Goal: Transaction & Acquisition: Subscribe to service/newsletter

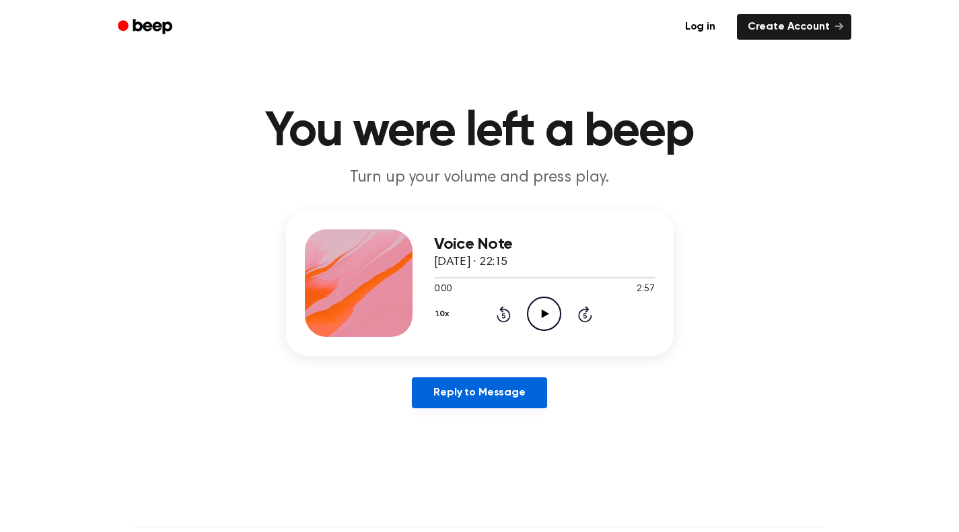
click at [466, 390] on link "Reply to Message" at bounding box center [479, 392] width 135 height 31
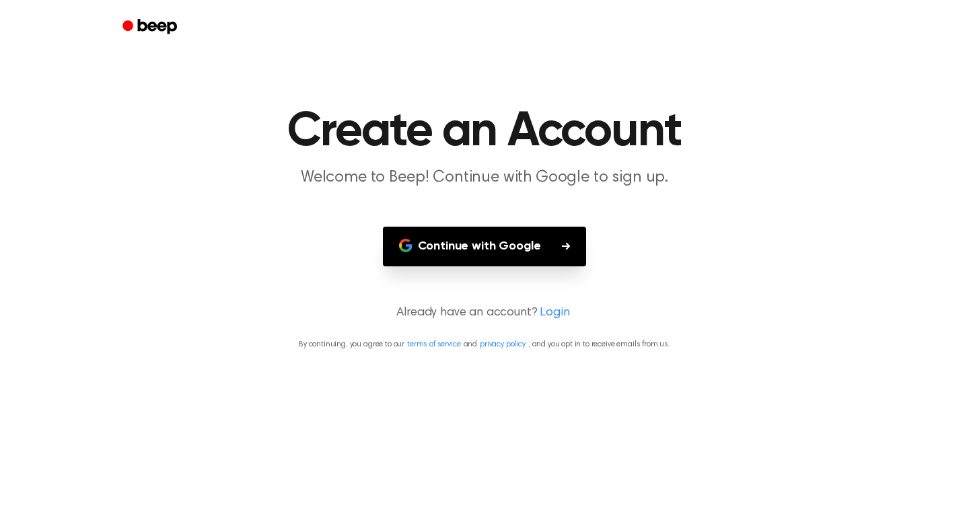
click at [494, 249] on button "Continue with Google" at bounding box center [485, 247] width 204 height 40
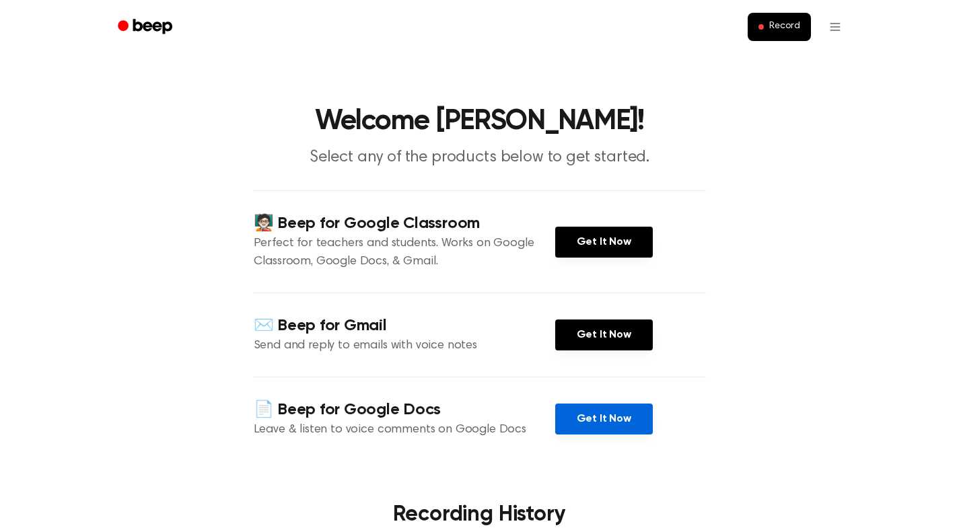
click at [605, 424] on link "Get It Now" at bounding box center [604, 419] width 98 height 31
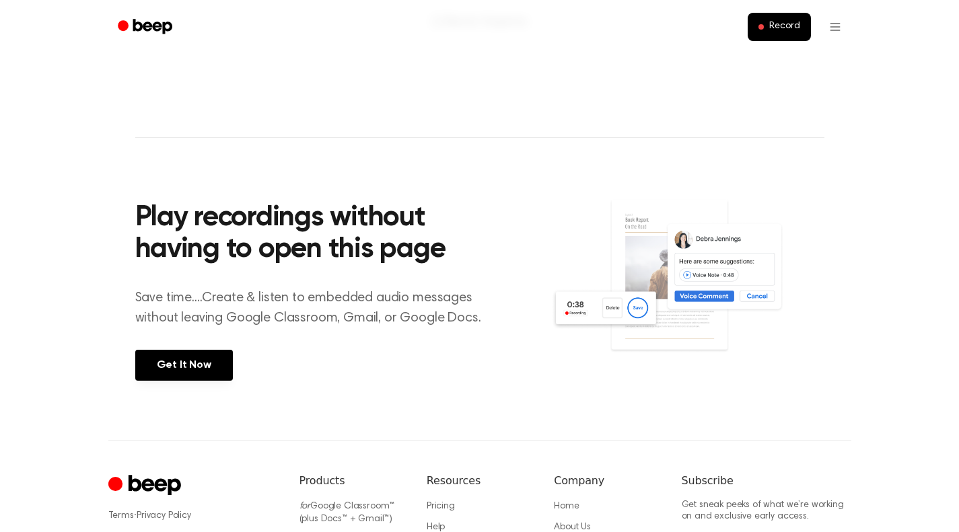
scroll to position [404, 0]
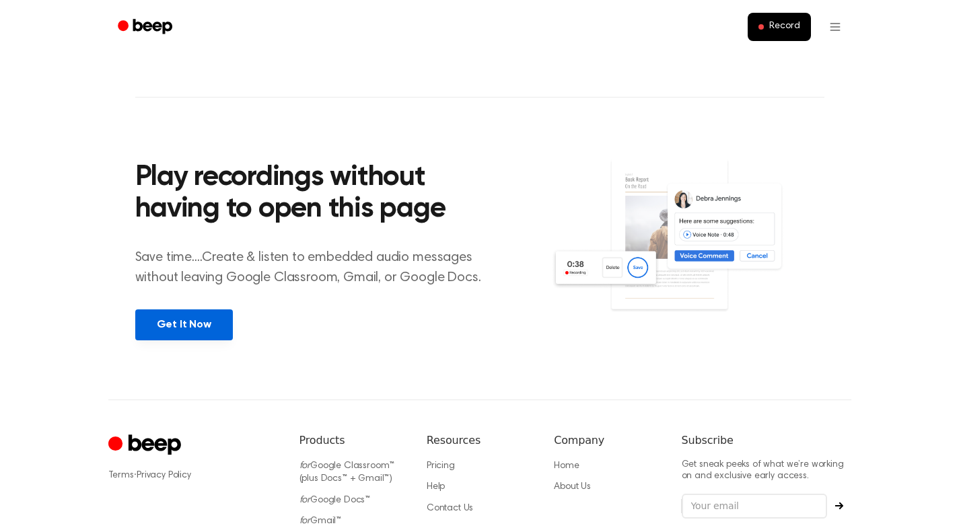
click at [151, 331] on link "Get It Now" at bounding box center [184, 324] width 98 height 31
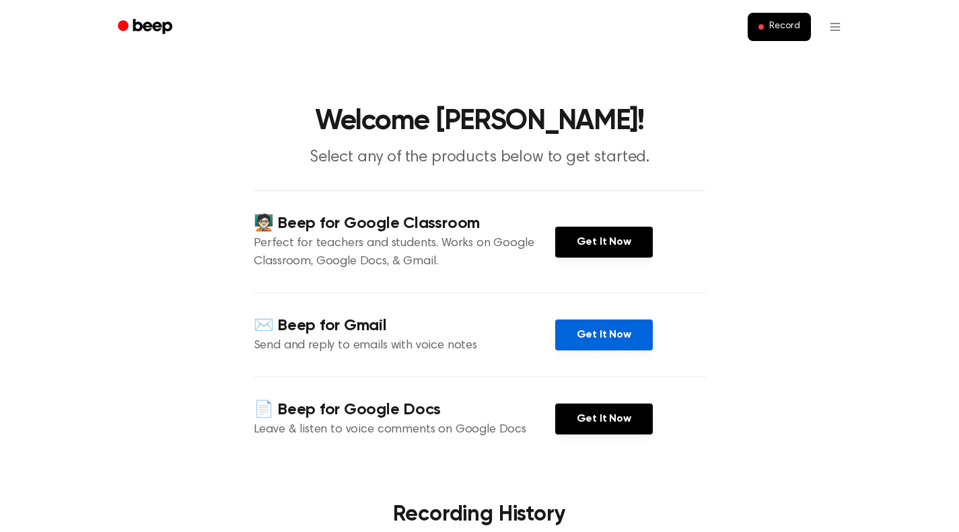
click at [601, 332] on link "Get It Now" at bounding box center [604, 335] width 98 height 31
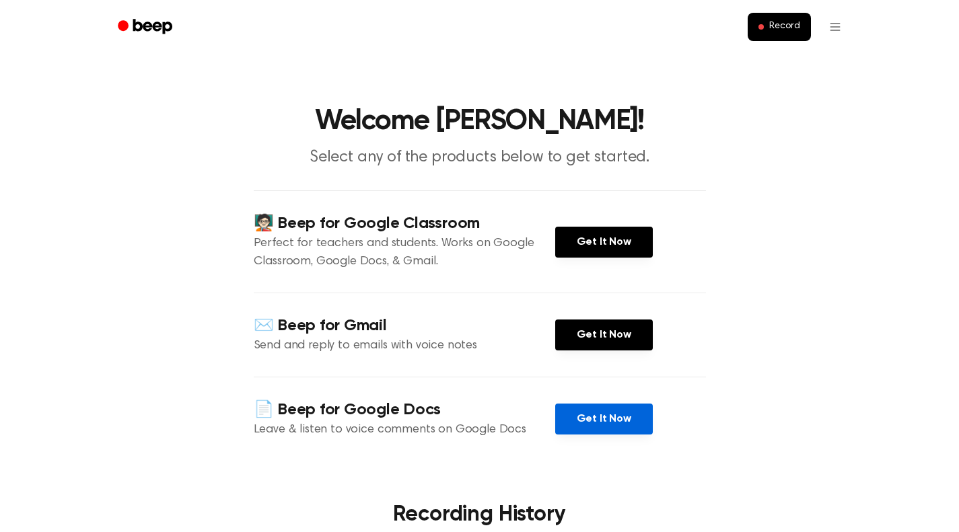
click at [586, 417] on link "Get It Now" at bounding box center [604, 419] width 98 height 31
click at [590, 418] on link "Get It Now" at bounding box center [604, 419] width 98 height 31
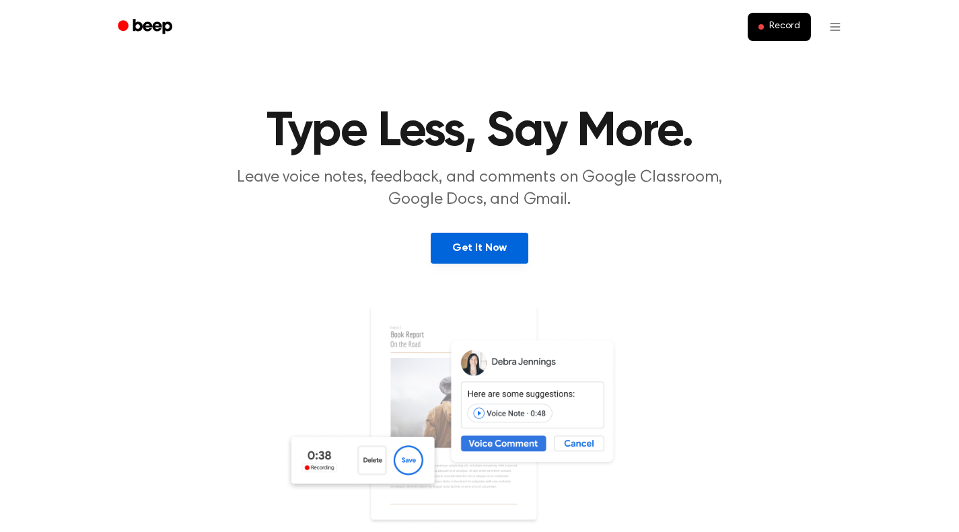
click at [490, 248] on link "Get It Now" at bounding box center [480, 248] width 98 height 31
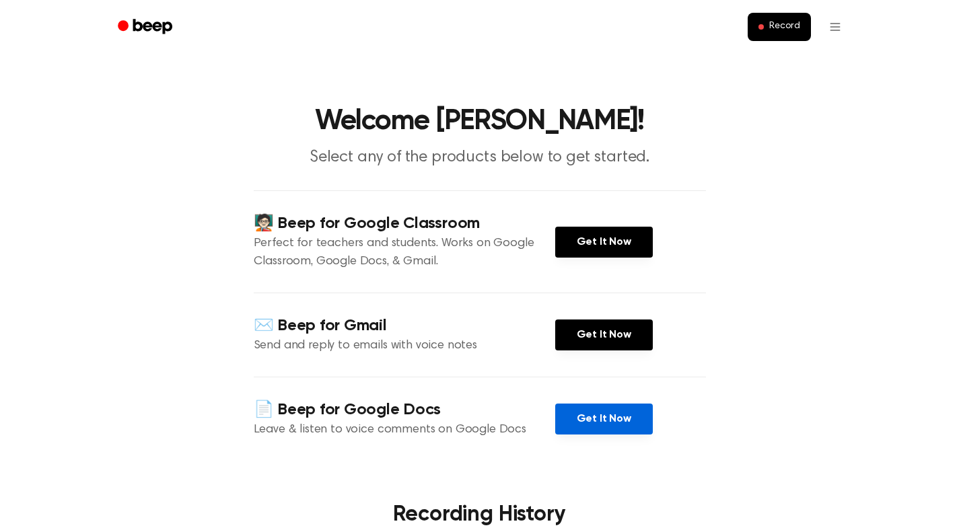
click at [592, 414] on link "Get It Now" at bounding box center [604, 419] width 98 height 31
